Goal: Transaction & Acquisition: Purchase product/service

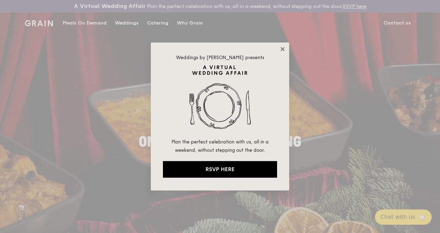
click at [279, 48] on icon at bounding box center [282, 49] width 6 height 6
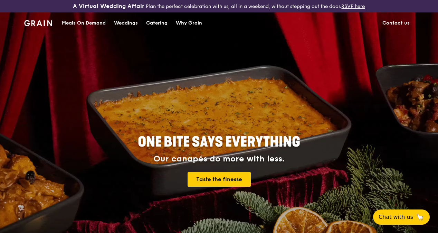
click at [98, 26] on div "Meals On Demand" at bounding box center [84, 23] width 44 height 21
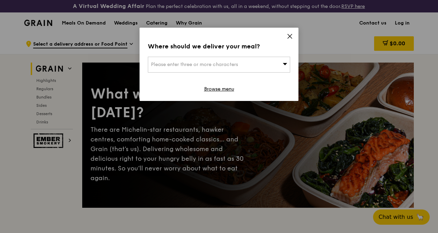
click at [221, 62] on span "Please enter three or more characters" at bounding box center [194, 65] width 87 height 6
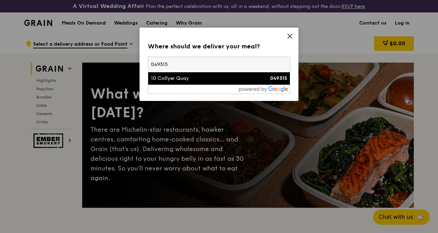
type input "049315"
click at [189, 76] on div "10 Collyer Quay" at bounding box center [202, 78] width 102 height 7
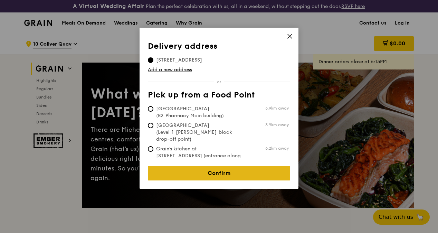
click at [222, 168] on link "Confirm" at bounding box center [219, 173] width 142 height 15
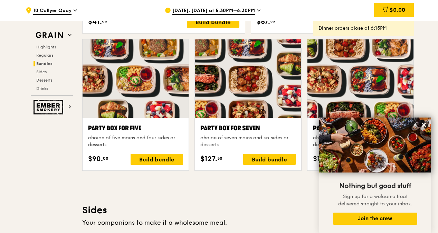
scroll to position [1383, 0]
